Goal: Transaction & Acquisition: Book appointment/travel/reservation

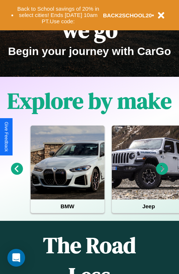
scroll to position [114, 0]
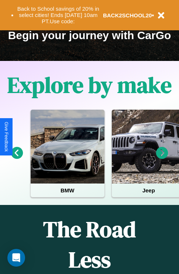
click at [162, 158] on icon at bounding box center [162, 153] width 12 height 12
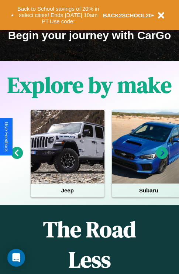
click at [17, 158] on icon at bounding box center [17, 153] width 12 height 12
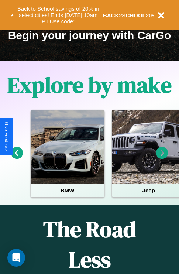
click at [162, 158] on icon at bounding box center [162, 153] width 12 height 12
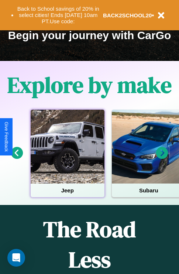
click at [67, 158] on div at bounding box center [68, 147] width 74 height 74
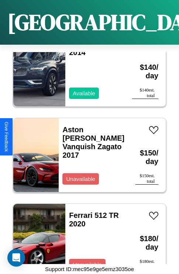
scroll to position [4490, 0]
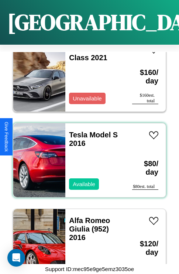
click at [87, 156] on div "Tesla Model S 2016 Available" at bounding box center [95, 161] width 60 height 74
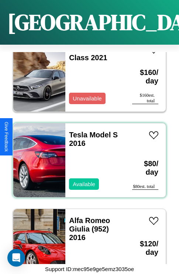
click at [87, 156] on div "Tesla Model S 2016 Available" at bounding box center [95, 161] width 60 height 74
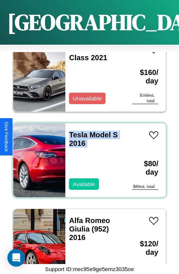
click at [87, 156] on div "Tesla Model S 2016 Available" at bounding box center [95, 161] width 60 height 74
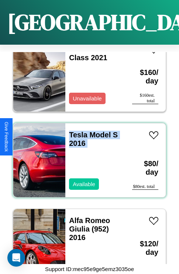
click at [87, 156] on div "Tesla Model S 2016 Available" at bounding box center [95, 161] width 60 height 74
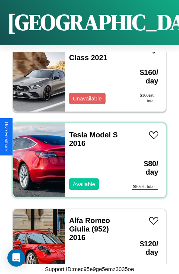
click at [87, 156] on div "Tesla Model S 2016 Available" at bounding box center [95, 161] width 60 height 74
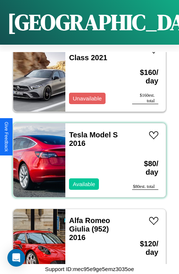
click at [87, 156] on div "Tesla Model S 2016 Available" at bounding box center [95, 161] width 60 height 74
click at [76, 131] on link "Tesla Model S 2016" at bounding box center [93, 139] width 49 height 17
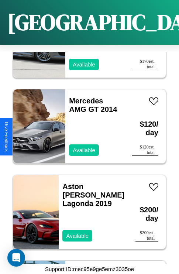
scroll to position [3289, 0]
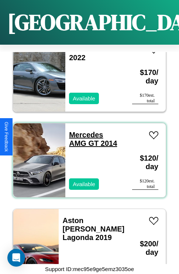
click at [84, 131] on link "Mercedes AMG GT 2014" at bounding box center [93, 139] width 48 height 17
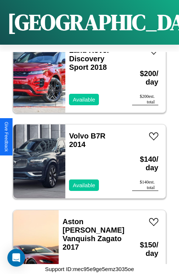
scroll to position [4147, 0]
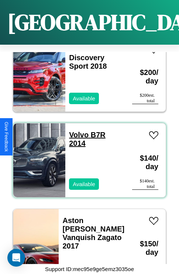
click at [77, 131] on link "Volvo B7R 2014" at bounding box center [87, 139] width 37 height 17
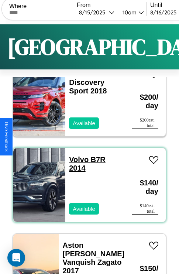
scroll to position [0, 0]
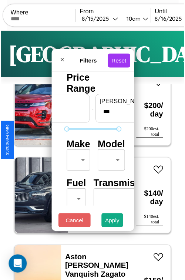
scroll to position [22, 0]
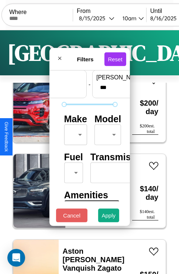
click at [74, 133] on body "CarGo Where From [DATE] 10am Until [DATE] 10am Become a Host Login Sign Up Lond…" at bounding box center [89, 152] width 179 height 305
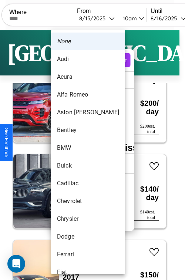
click at [74, 148] on li "BMW" at bounding box center [88, 148] width 74 height 18
type input "***"
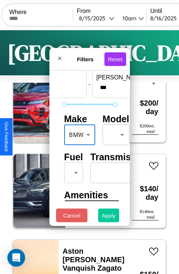
click at [109, 217] on button "Apply" at bounding box center [108, 216] width 21 height 14
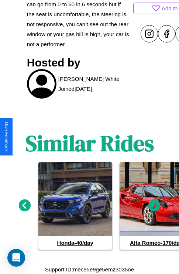
scroll to position [323, 0]
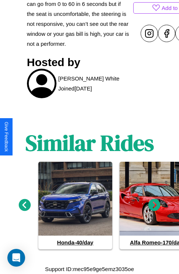
click at [155, 206] on icon at bounding box center [155, 205] width 12 height 12
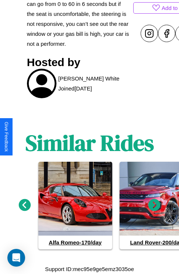
click at [155, 206] on icon at bounding box center [155, 205] width 12 height 12
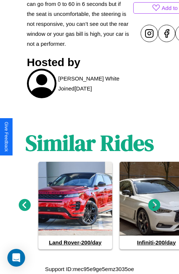
click at [24, 206] on icon at bounding box center [25, 205] width 12 height 12
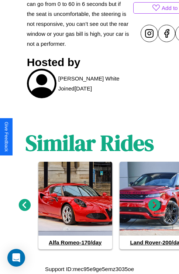
click at [155, 206] on icon at bounding box center [155, 205] width 12 height 12
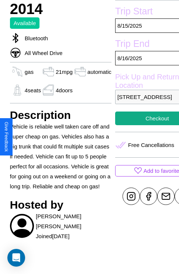
scroll to position [240, 24]
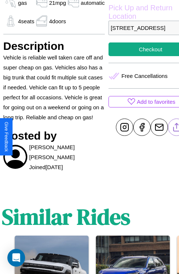
click at [177, 129] on line at bounding box center [177, 126] width 0 height 5
